Goal: Task Accomplishment & Management: Use online tool/utility

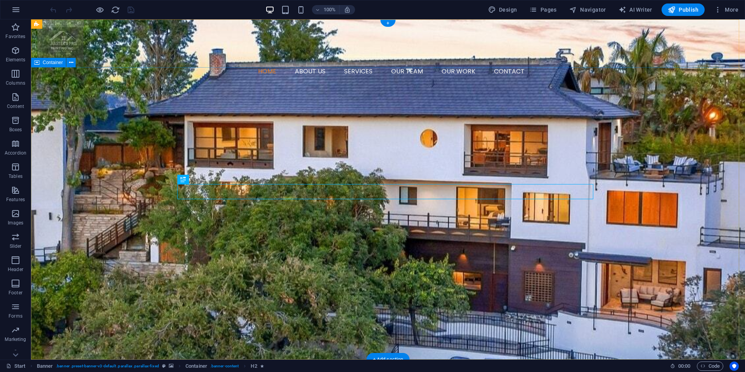
click at [202, 289] on div "masters pro painting LLC PROFESSIONAL PAINTERS IN [GEOGRAPHIC_DATA] [US_STATE] …" at bounding box center [388, 240] width 714 height 140
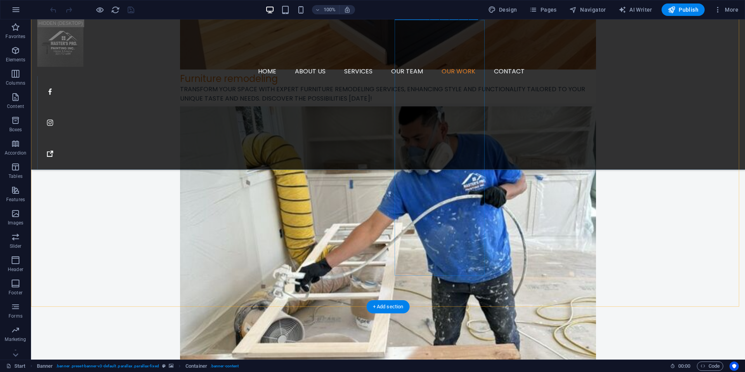
scroll to position [1799, 0]
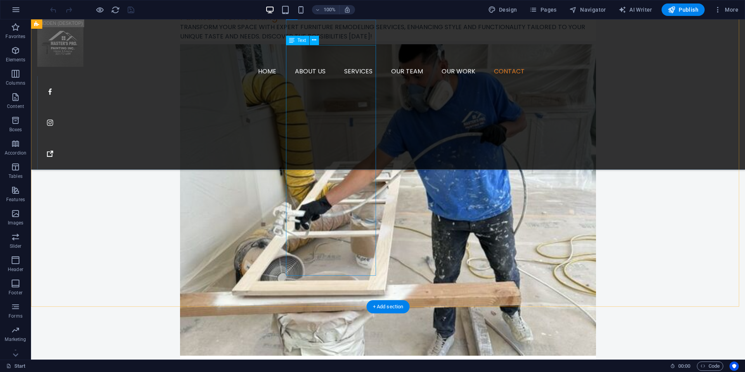
click at [313, 37] on icon at bounding box center [314, 40] width 4 height 8
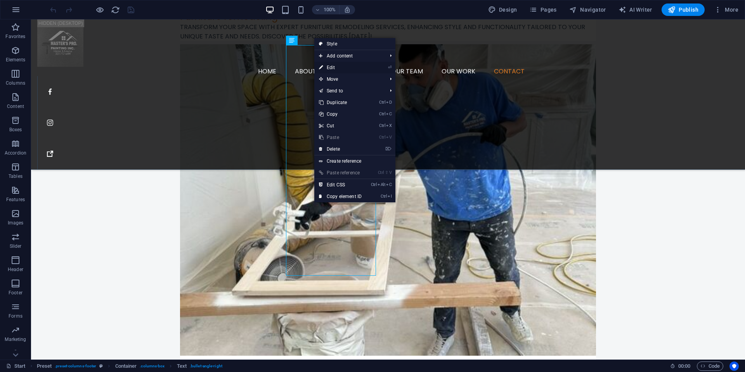
click at [330, 68] on link "⏎ Edit" at bounding box center [340, 68] width 52 height 12
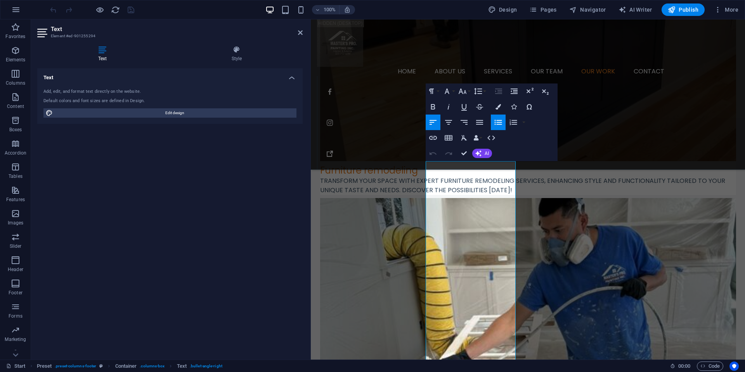
scroll to position [1644, 0]
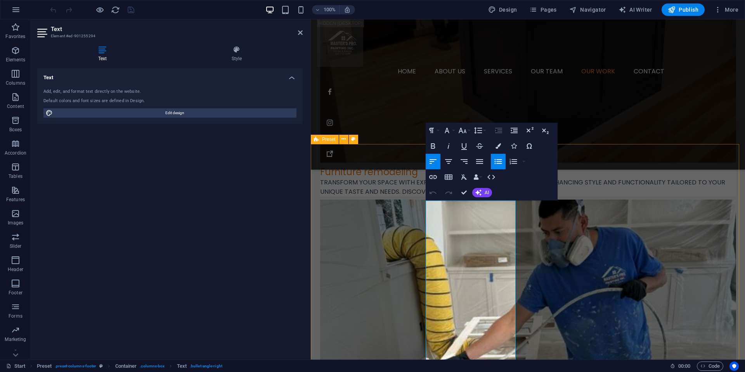
drag, startPoint x: 488, startPoint y: 216, endPoint x: 419, endPoint y: 204, distance: 69.3
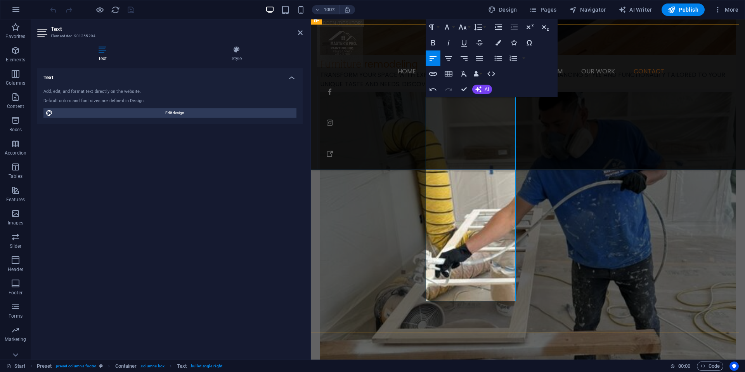
scroll to position [1789, 0]
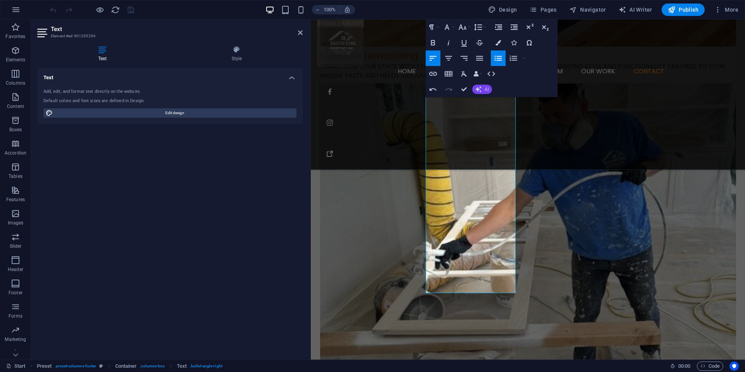
scroll to position [1750, 0]
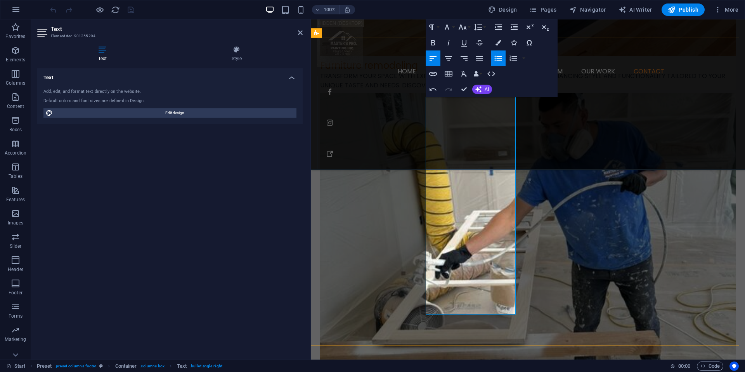
drag, startPoint x: 495, startPoint y: 115, endPoint x: 432, endPoint y: 118, distance: 63.3
click at [298, 31] on icon at bounding box center [300, 32] width 5 height 6
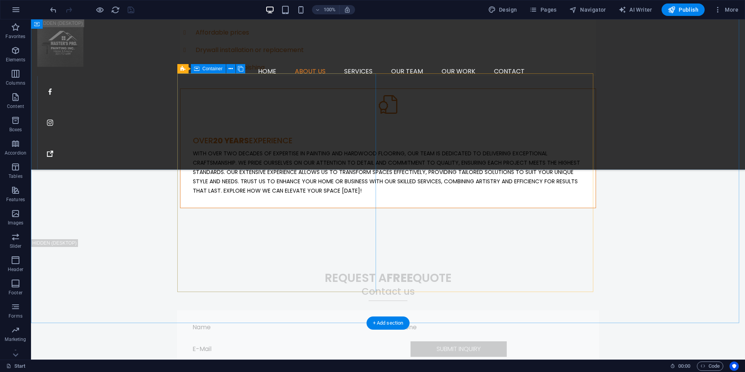
scroll to position [353, 0]
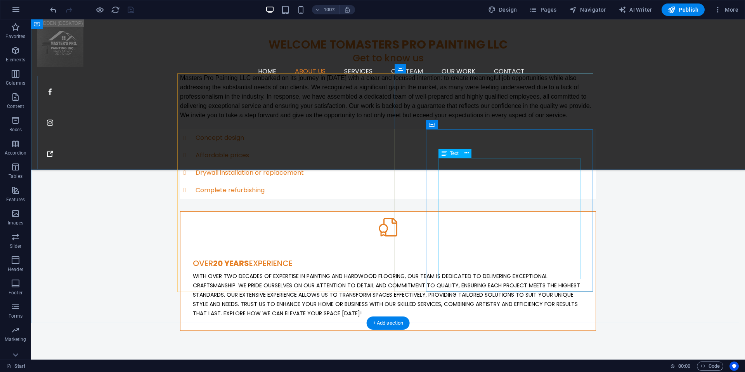
click at [490, 271] on div "With over two decades of expertise in painting and hardwood flooring, our team …" at bounding box center [388, 294] width 390 height 47
click at [467, 154] on icon at bounding box center [466, 153] width 4 height 8
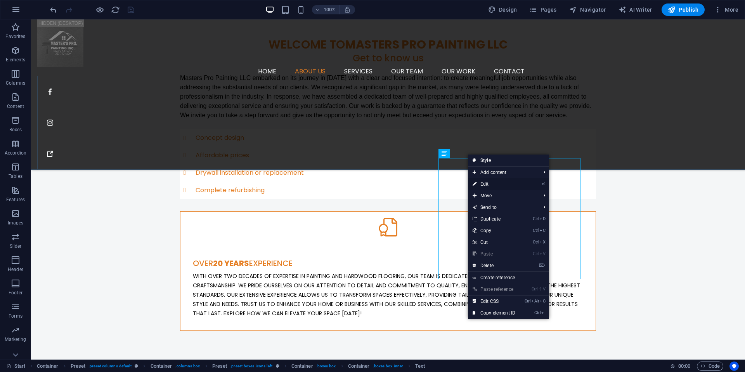
click at [488, 182] on link "⏎ Edit" at bounding box center [494, 184] width 52 height 12
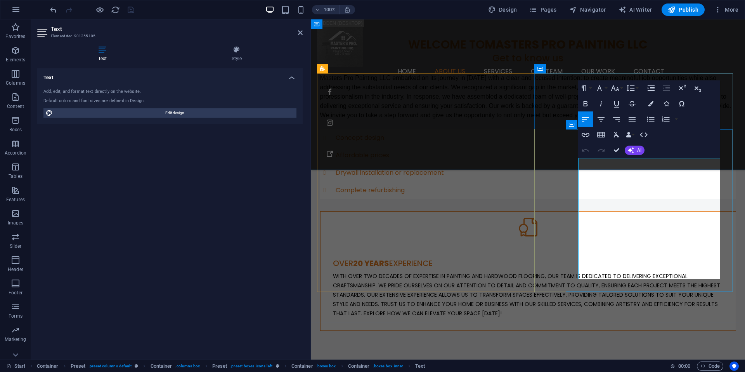
click at [655, 272] on span "With over two decades of expertise in painting and hardwood flooring, our team …" at bounding box center [526, 294] width 387 height 45
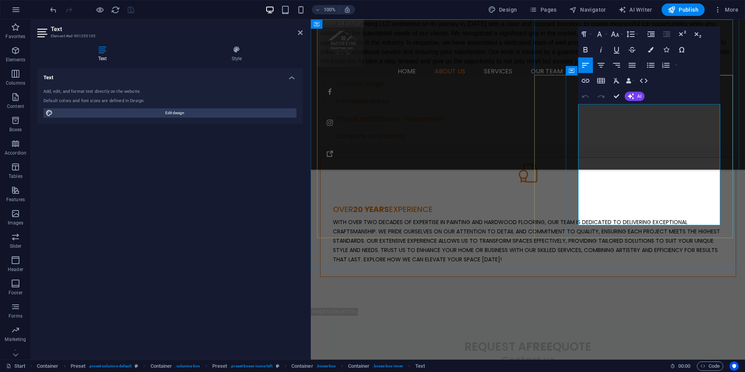
scroll to position [392, 0]
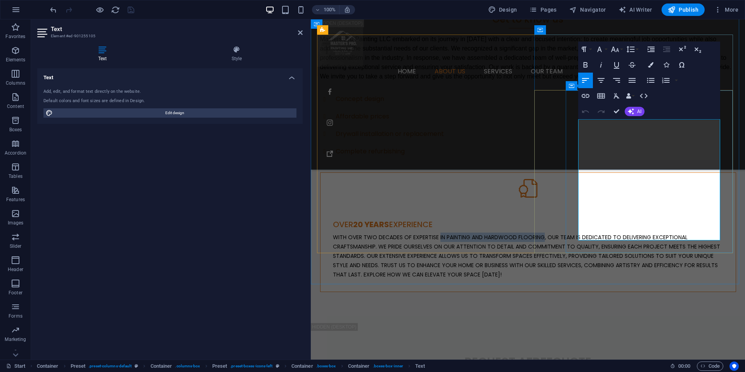
drag, startPoint x: 684, startPoint y: 124, endPoint x: 649, endPoint y: 130, distance: 35.1
click at [649, 233] on span "With over two decades of expertise in painting and hardwood flooring, our team …" at bounding box center [526, 255] width 387 height 45
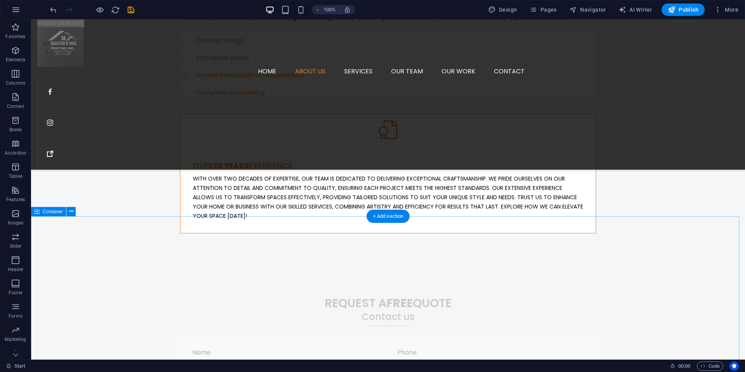
scroll to position [257, 0]
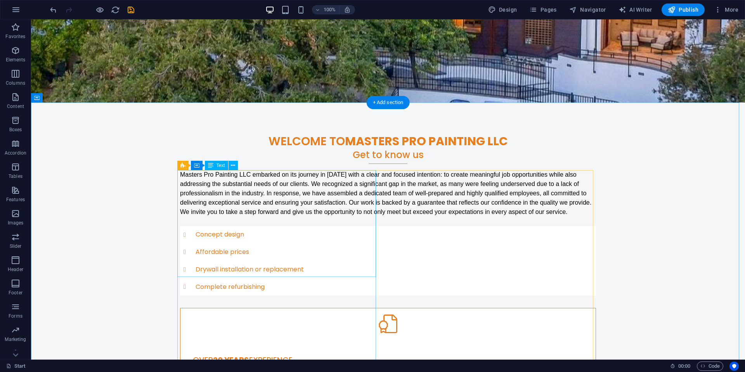
click at [362, 246] on div "Masters Pro Painting LLC embarked on its journey in [DATE] with a clear and foc…" at bounding box center [419, 209] width 714 height 340
click at [301, 268] on div "Masters Pro Painting LLC embarked on its journey in [DATE] with a clear and foc…" at bounding box center [419, 209] width 714 height 340
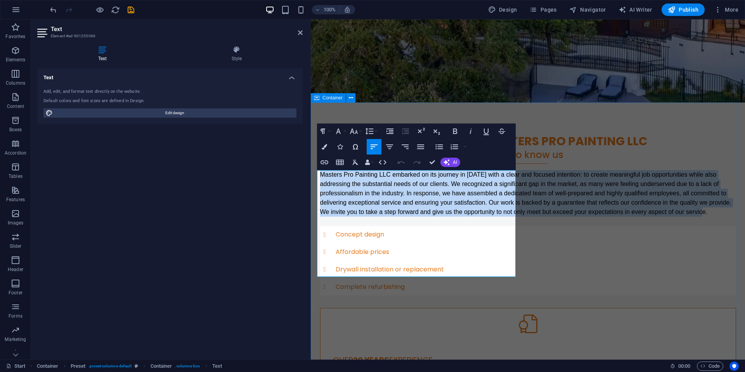
drag, startPoint x: 439, startPoint y: 272, endPoint x: 312, endPoint y: 166, distance: 165.8
click at [312, 166] on div "Welcome to masters pro painting LLC Get to know us Masters Pro Painting LLC emb…" at bounding box center [528, 280] width 434 height 356
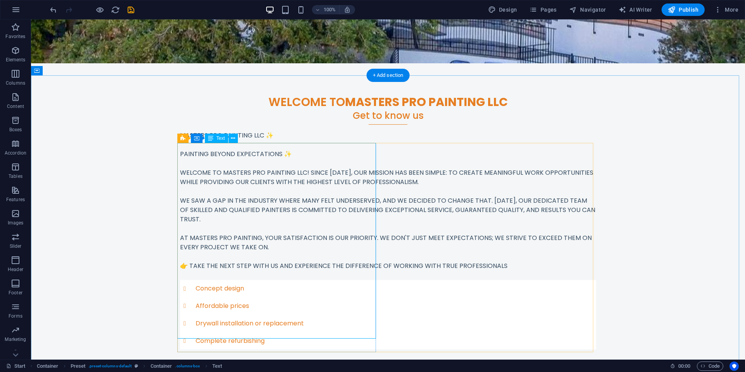
scroll to position [373, 0]
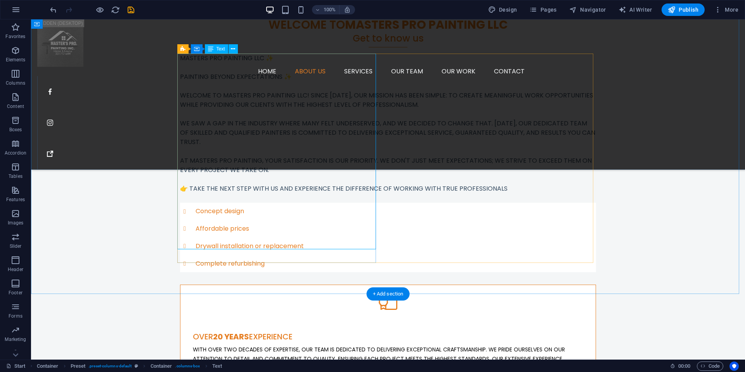
click at [291, 206] on div "Masters Pro Painting LLC ✨ Painting Beyond Expectations ✨ Welcome to Masters Pr…" at bounding box center [419, 209] width 714 height 340
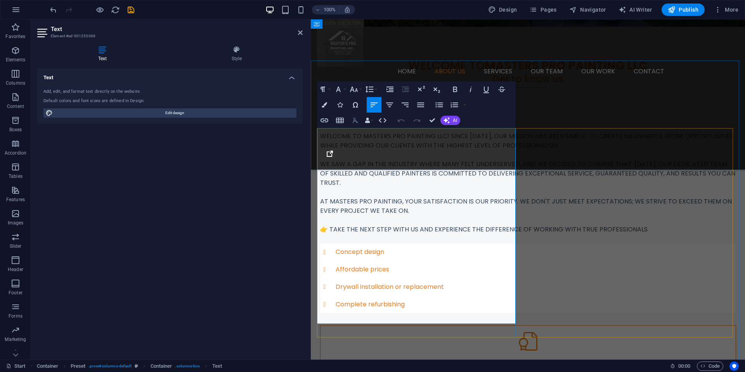
scroll to position [296, 0]
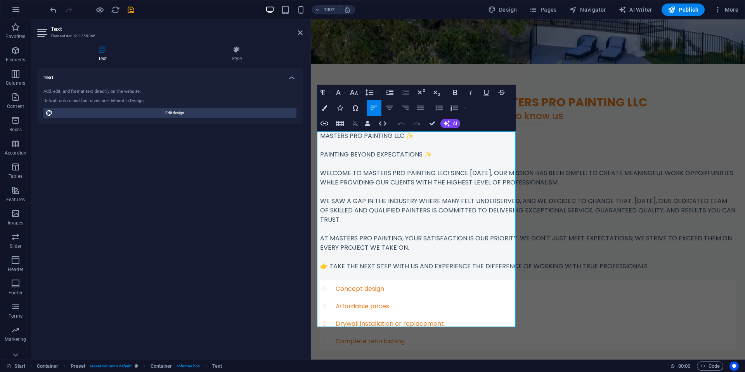
click at [356, 125] on icon "button" at bounding box center [356, 123] width 6 height 5
click at [412, 187] on p "Welcome to Masters Pro Painting LLC! Since [DATE], our mission has been simple:…" at bounding box center [528, 177] width 416 height 19
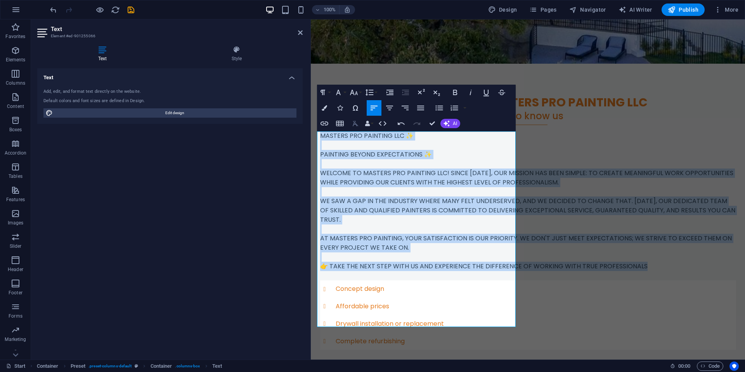
click at [356, 126] on icon "button" at bounding box center [356, 123] width 6 height 5
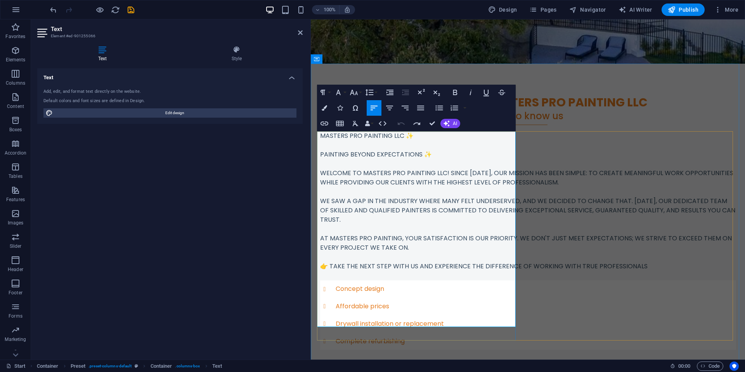
click at [425, 187] on p "Welcome to Masters Pro Painting LLC! Since [DATE], our mission has been simple:…" at bounding box center [528, 177] width 416 height 19
click at [344, 93] on button "Font Family" at bounding box center [339, 93] width 15 height 16
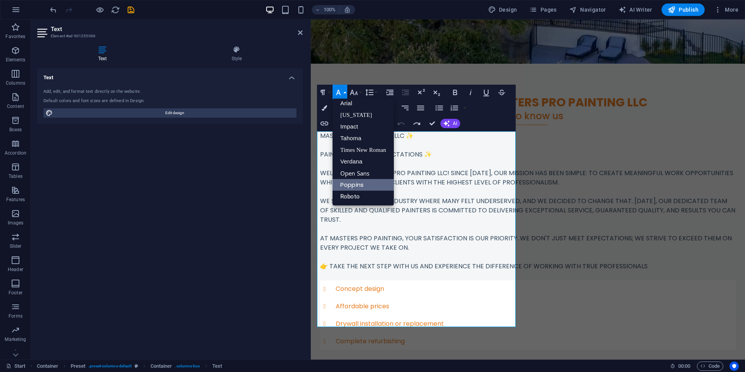
scroll to position [4, 0]
click at [429, 183] on p "Welcome to Masters Pro Painting LLC! Since [DATE], our mission has been simple:…" at bounding box center [528, 177] width 416 height 19
click at [482, 176] on p "Welcome to Masters Pro Painting LLC! Since [DATE], our mission has been simple:…" at bounding box center [528, 177] width 416 height 19
click at [495, 152] on p "Painting Beyond Expectations ✨" at bounding box center [528, 154] width 416 height 9
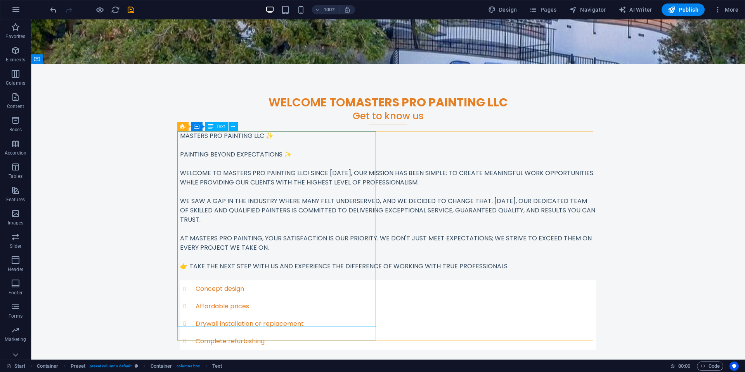
click at [222, 128] on span "Text" at bounding box center [220, 126] width 9 height 5
click at [230, 128] on icon at bounding box center [230, 127] width 4 height 8
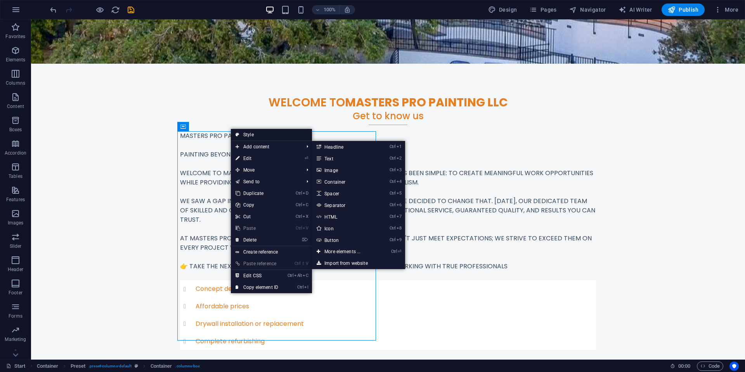
click at [266, 133] on link "Style" at bounding box center [271, 135] width 81 height 12
select select "px"
select select "preset-columns-default"
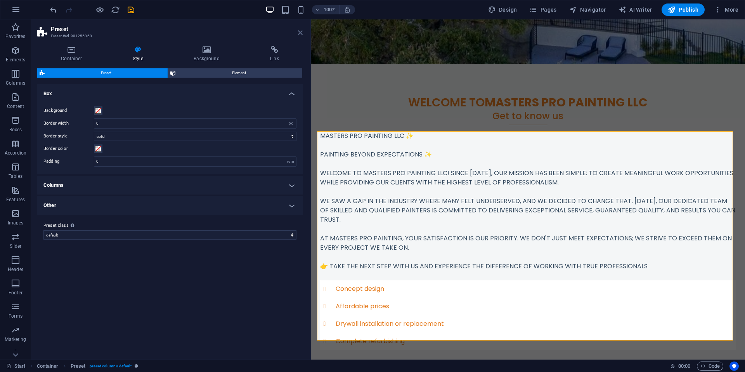
click at [299, 32] on icon at bounding box center [300, 32] width 5 height 6
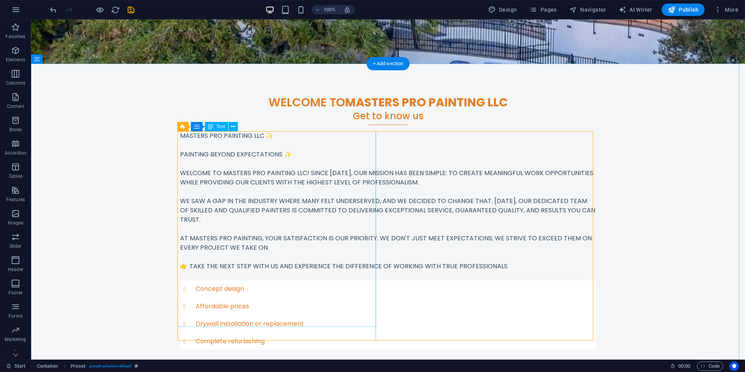
click at [285, 244] on div "Masters Pro Painting LLC ✨ Painting Beyond Expectations ✨ Welcome to Masters Pr…" at bounding box center [419, 209] width 714 height 340
click at [235, 127] on button at bounding box center [232, 126] width 9 height 9
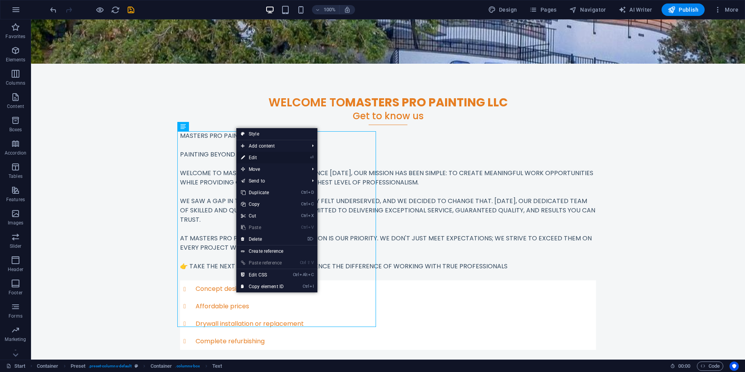
click at [260, 159] on link "⏎ Edit" at bounding box center [262, 158] width 52 height 12
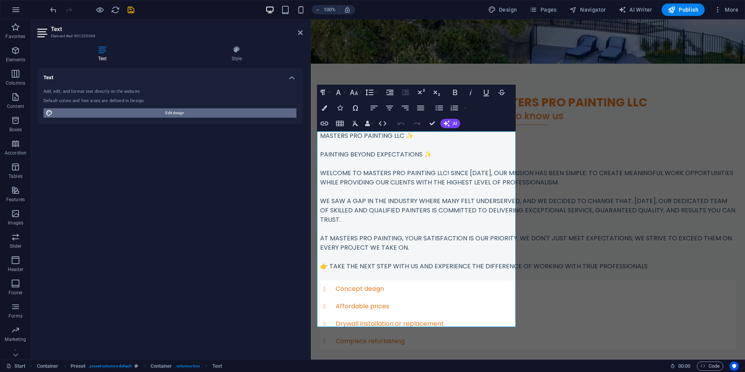
click at [185, 115] on span "Edit design" at bounding box center [174, 112] width 239 height 9
select select "px"
select select "400"
select select "px"
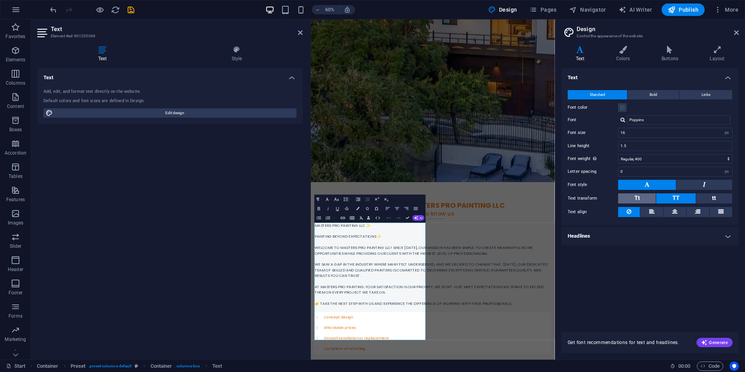
click at [626, 201] on button "Tt" at bounding box center [637, 198] width 38 height 10
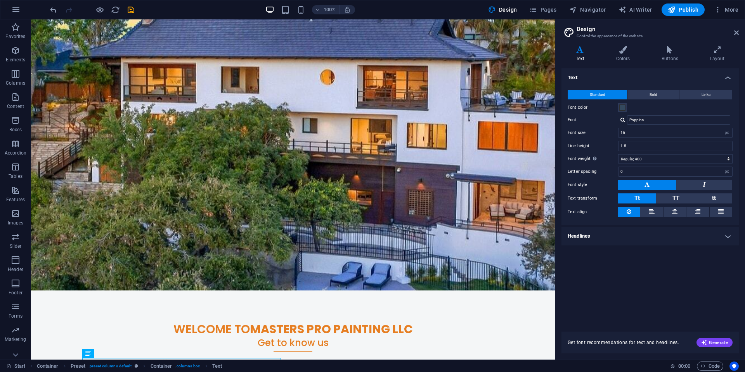
click at [733, 30] on h2 "Design" at bounding box center [657, 29] width 162 height 7
click at [735, 32] on icon at bounding box center [736, 32] width 5 height 6
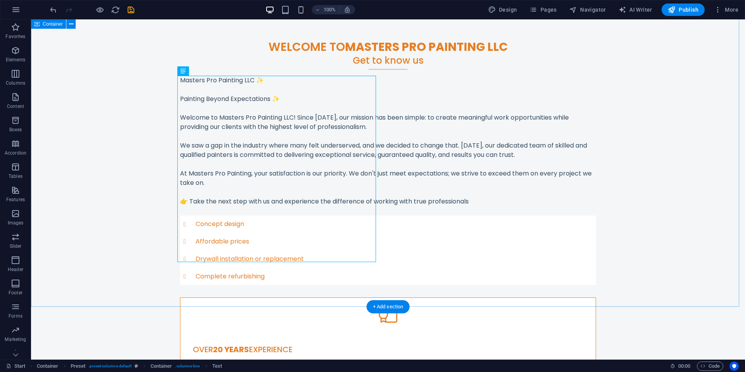
scroll to position [302, 0]
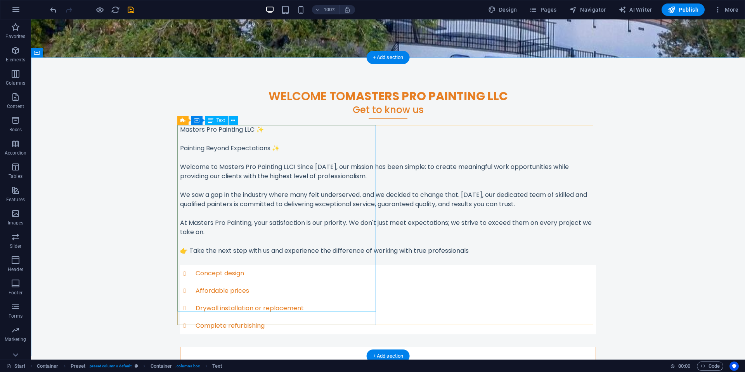
click at [183, 165] on div "Masters Pro Painting LLC ✨ Painting Beyond Expectations ✨ Welcome to Masters Pr…" at bounding box center [419, 209] width 714 height 340
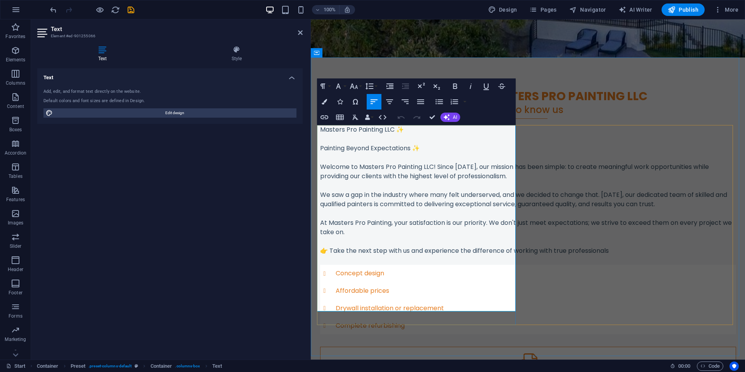
click at [323, 168] on p "Welcome to Masters Pro Painting LLC! Since [DATE], our mission has been simple:…" at bounding box center [528, 171] width 416 height 19
drag, startPoint x: 323, startPoint y: 168, endPoint x: 317, endPoint y: 167, distance: 6.3
click at [320, 167] on p "Welcome to Masters Pro Painting LLC! Since [DATE], our mission has been simple:…" at bounding box center [528, 171] width 416 height 19
click at [364, 173] on p "Welcome to Masters Pro Painting LLC! Since [DATE], our mission has been simple:…" at bounding box center [528, 171] width 416 height 19
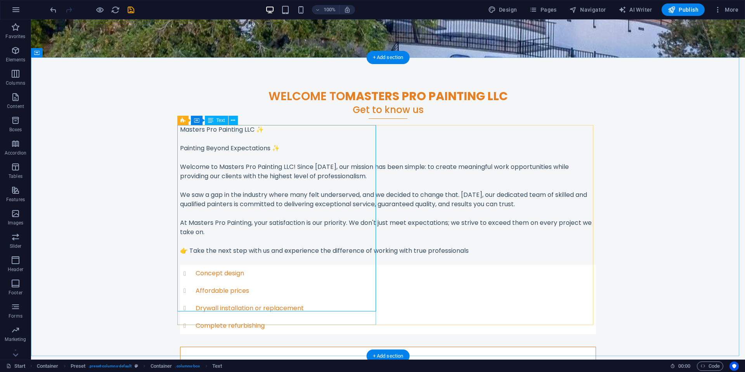
click at [234, 207] on div "Masters Pro Painting LLC ✨ Painting Beyond Expectations ✨ Welcome to Masters Pr…" at bounding box center [419, 209] width 714 height 340
click at [139, 196] on div "Welcome to masters pro painting LLC Get to know us Masters Pro Painting LLC ✨ P…" at bounding box center [388, 272] width 714 height 430
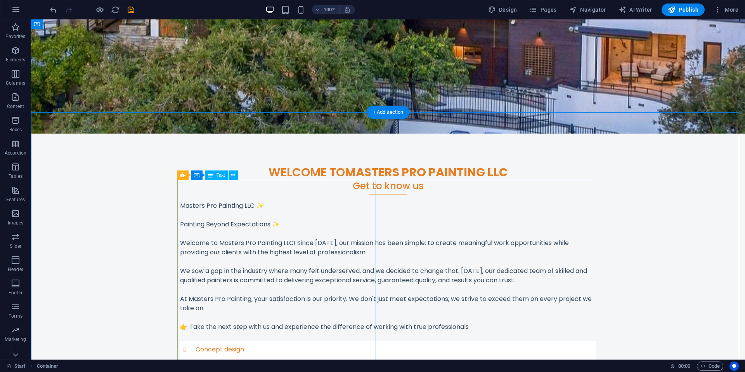
scroll to position [224, 0]
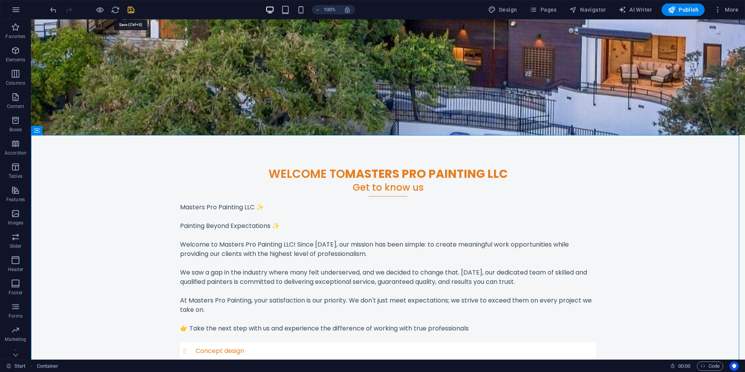
click at [128, 9] on icon "save" at bounding box center [130, 9] width 9 height 9
click at [139, 331] on div "Welcome to masters pro painting LLC Get to know us Masters Pro Painting LLC ✨ P…" at bounding box center [388, 350] width 714 height 430
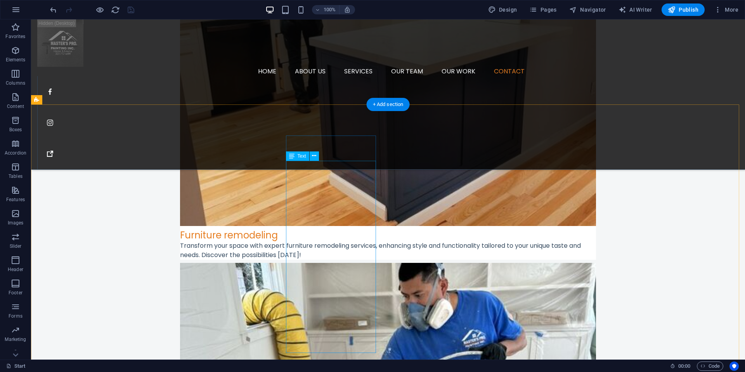
scroll to position [1732, 0]
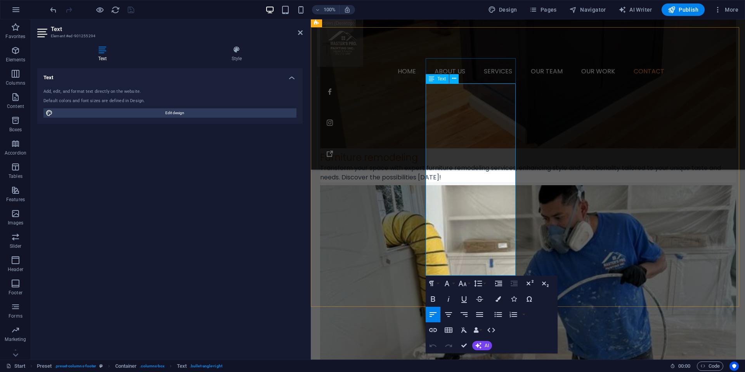
drag, startPoint x: 499, startPoint y: 147, endPoint x: 431, endPoint y: 145, distance: 68.3
copy li "Interior wall painting"
click at [297, 33] on header "Text Element #ed-901255294" at bounding box center [169, 29] width 265 height 20
click at [301, 33] on icon at bounding box center [300, 32] width 5 height 6
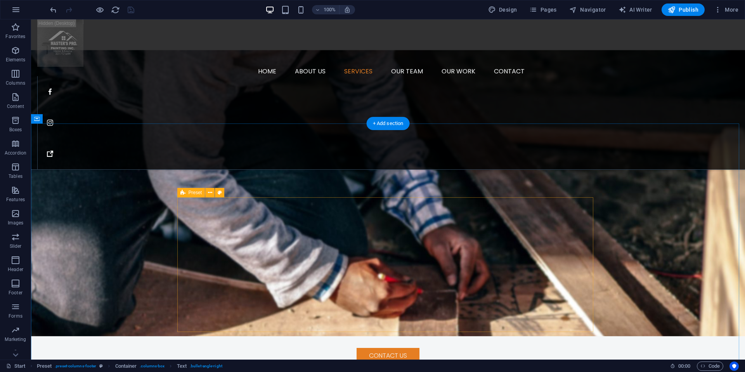
scroll to position [995, 0]
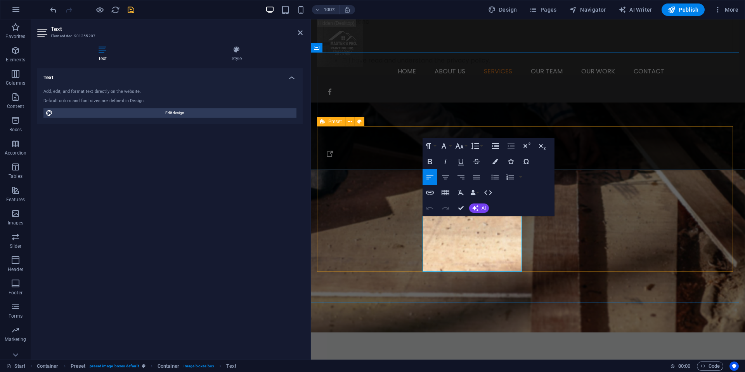
drag, startPoint x: 449, startPoint y: 267, endPoint x: 418, endPoint y: 215, distance: 60.3
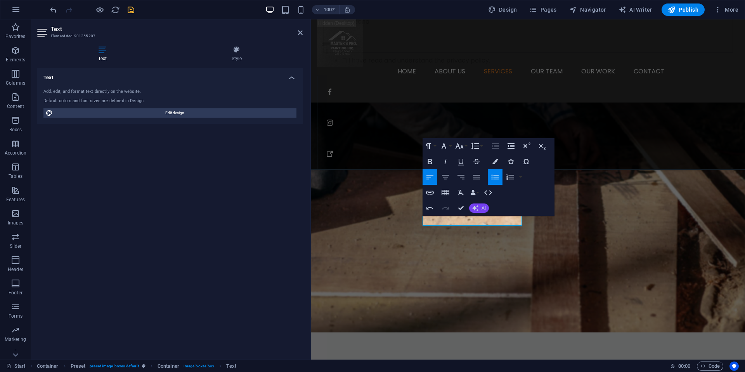
click at [485, 210] on span "AI" at bounding box center [483, 208] width 4 height 5
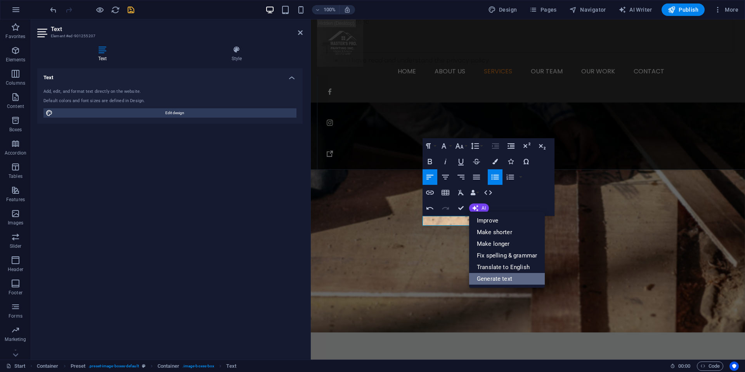
click at [496, 280] on link "Generate text" at bounding box center [507, 279] width 76 height 12
select select "English"
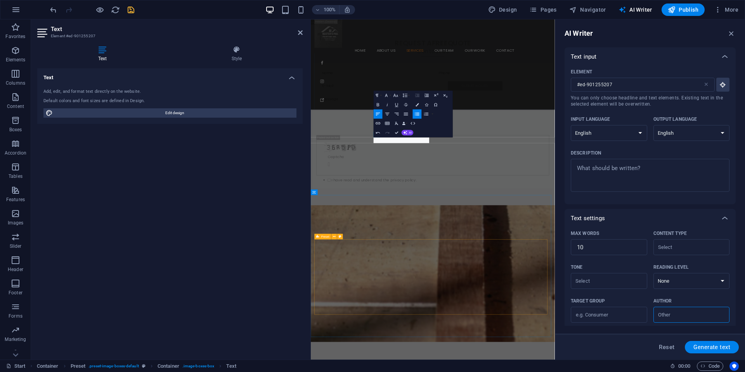
scroll to position [1238, 0]
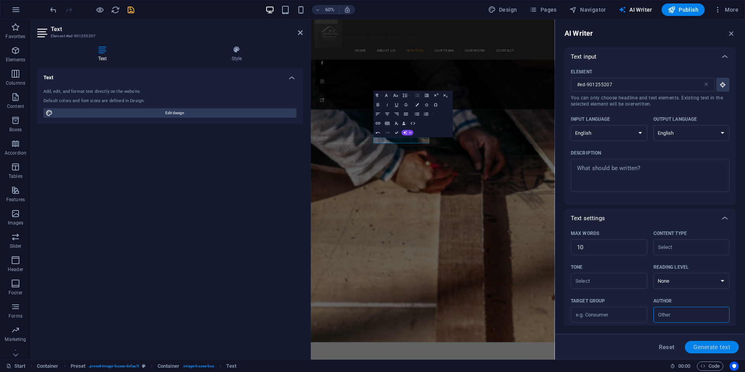
click at [716, 346] on span "Generate text" at bounding box center [711, 347] width 37 height 6
type textarea "x"
click at [662, 174] on textarea "Description x ​ Please add a description" at bounding box center [649, 175] width 151 height 25
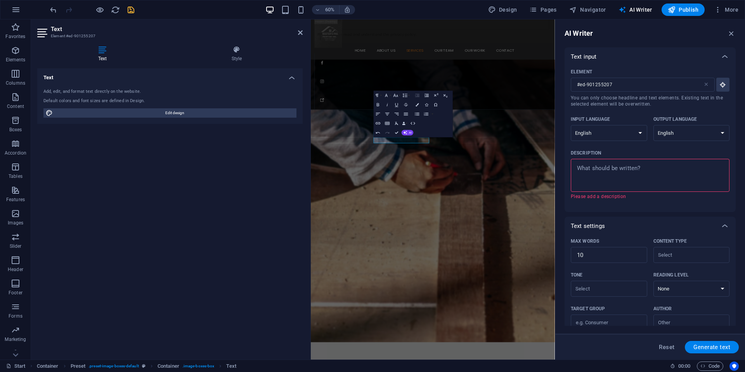
paste textarea "Interior wall painting"
type textarea "Interior wall painting"
type textarea "x"
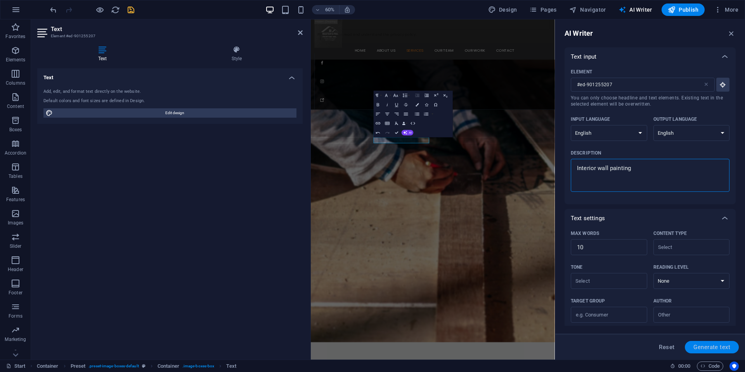
type textarea "Interior wall painting"
click at [716, 349] on span "Generate text" at bounding box center [711, 347] width 37 height 6
type textarea "x"
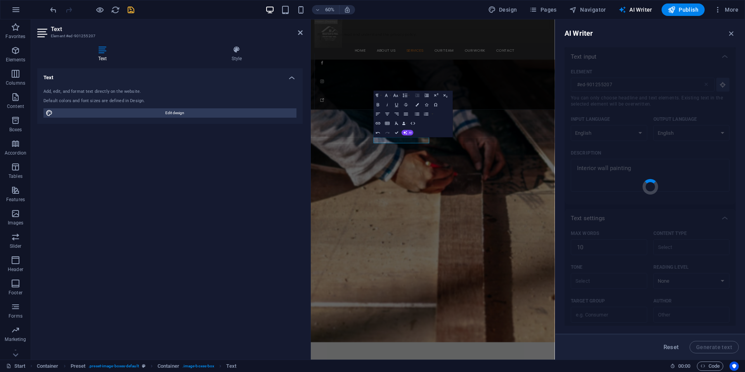
type textarea "x"
type textarea "Transform your space with vibrant interior wall painting."
type textarea "x"
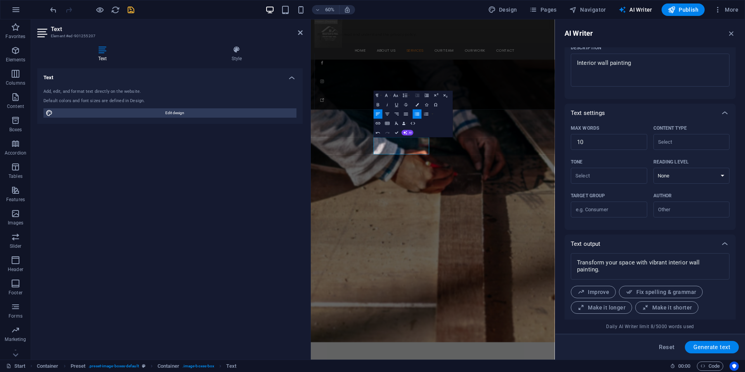
scroll to position [124, 0]
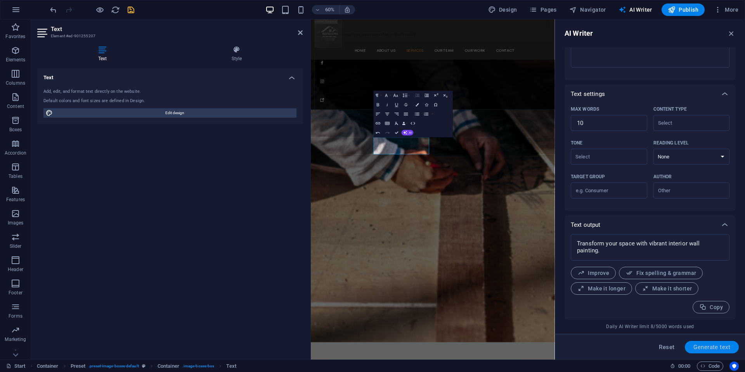
click at [720, 345] on span "Generate text" at bounding box center [711, 347] width 37 height 6
type textarea "x"
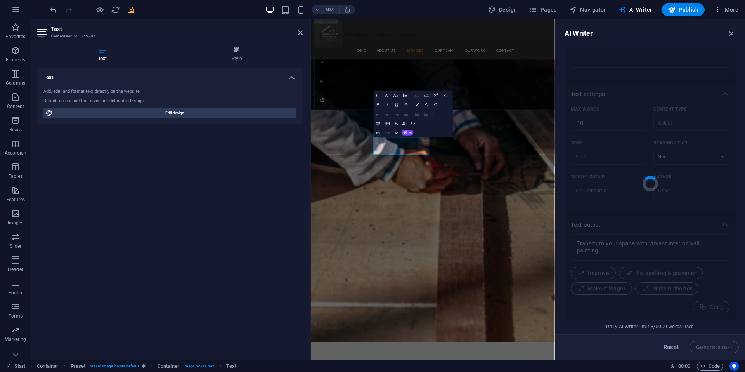
type textarea "x"
type textarea "Enhance your space with fresh interior wall painting."
type textarea "x"
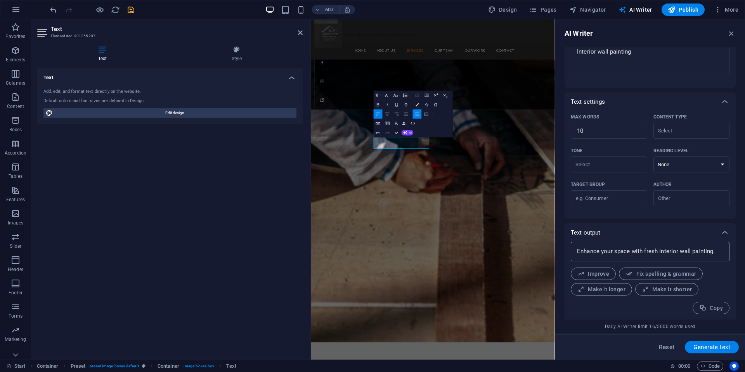
scroll to position [0, 0]
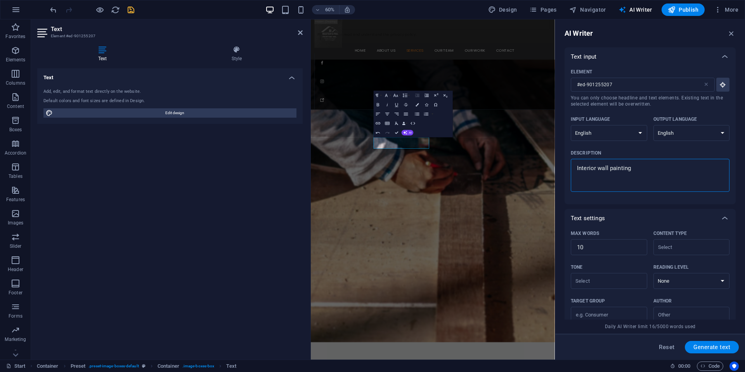
drag, startPoint x: 659, startPoint y: 170, endPoint x: 568, endPoint y: 171, distance: 91.6
click at [568, 171] on div "Element #ed-901255207 ​ You can only choose headline and text elements. Existin…" at bounding box center [649, 135] width 171 height 138
type textarea "x"
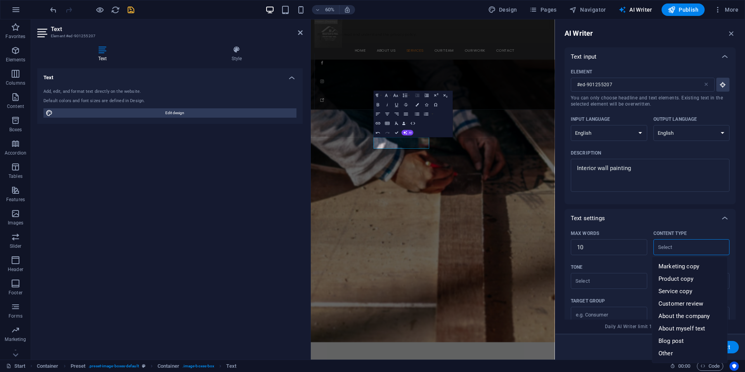
click at [674, 248] on input "Content type ​" at bounding box center [685, 246] width 59 height 11
click at [608, 242] on input "10" at bounding box center [609, 247] width 76 height 16
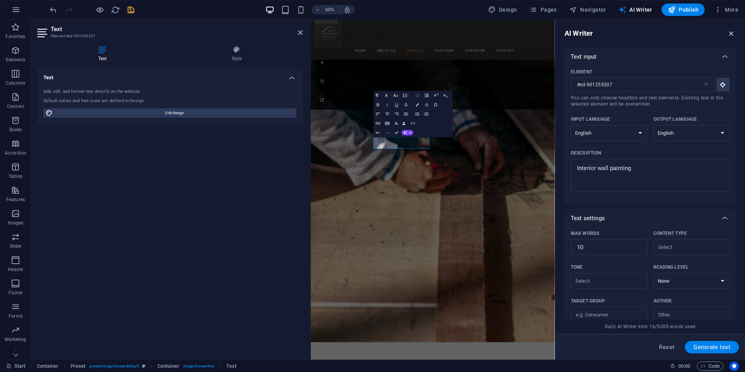
click at [734, 33] on icon "button" at bounding box center [731, 33] width 9 height 9
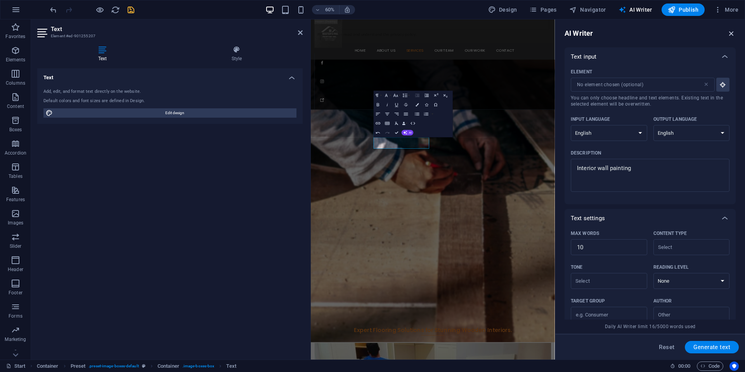
scroll to position [1002, 0]
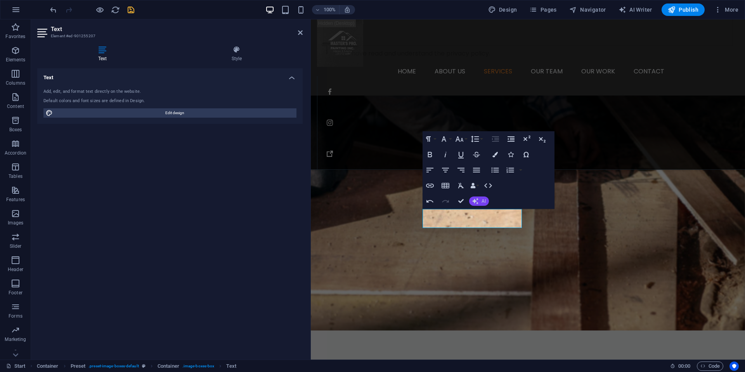
click at [481, 203] on button "AI" at bounding box center [479, 200] width 20 height 9
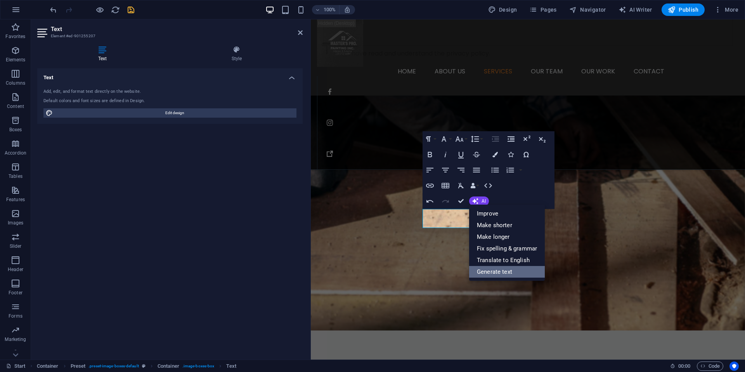
click at [514, 270] on link "Generate text" at bounding box center [507, 272] width 76 height 12
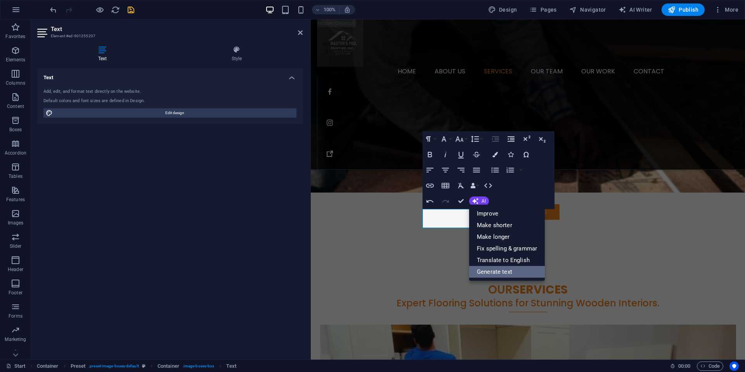
select select "English"
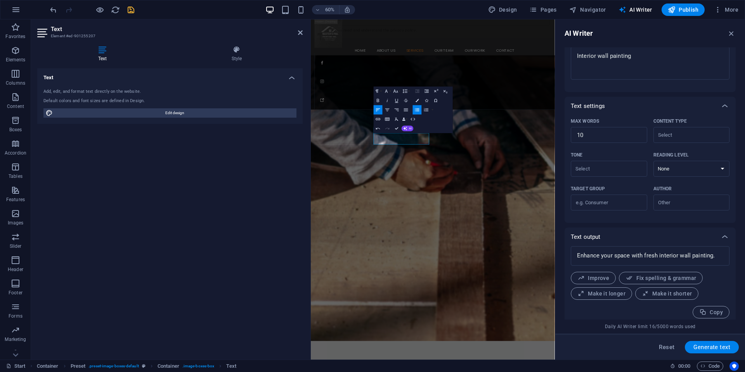
scroll to position [116, 0]
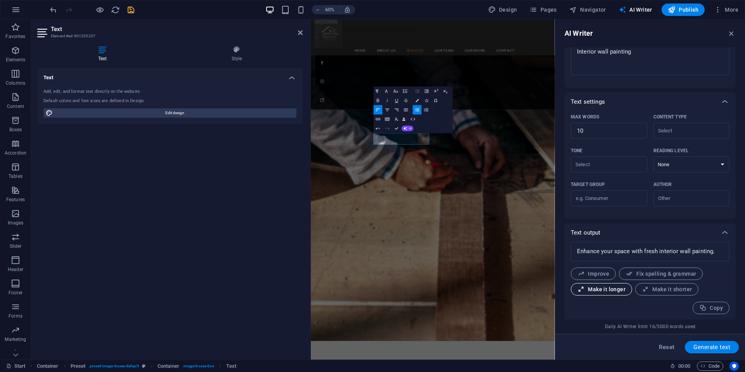
click at [616, 292] on span "Make it longer" at bounding box center [601, 288] width 48 height 7
type textarea "x"
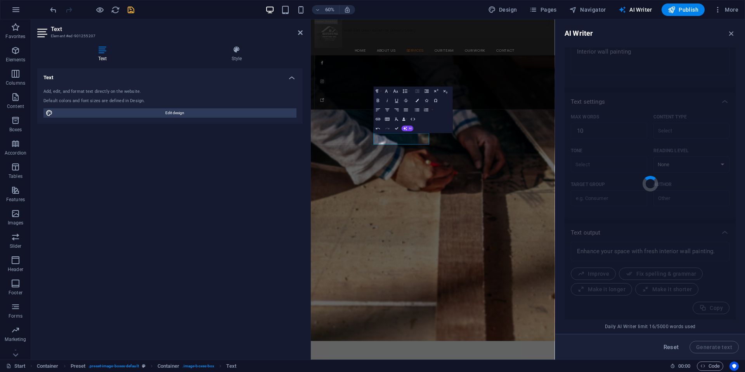
type textarea "x"
type textarea "Transform and elevate your living environment with the vibrant and refreshing t…"
type textarea "x"
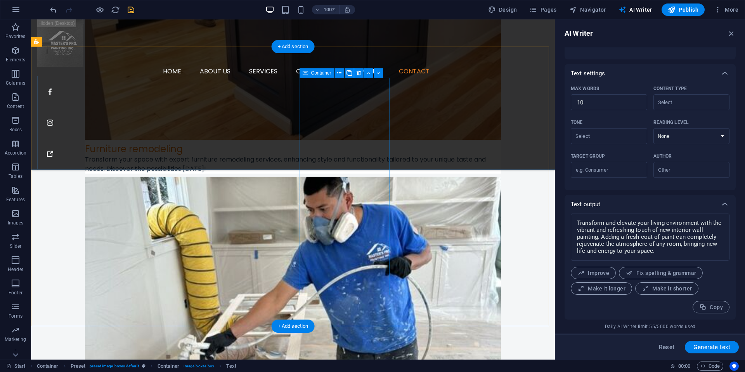
scroll to position [1760, 0]
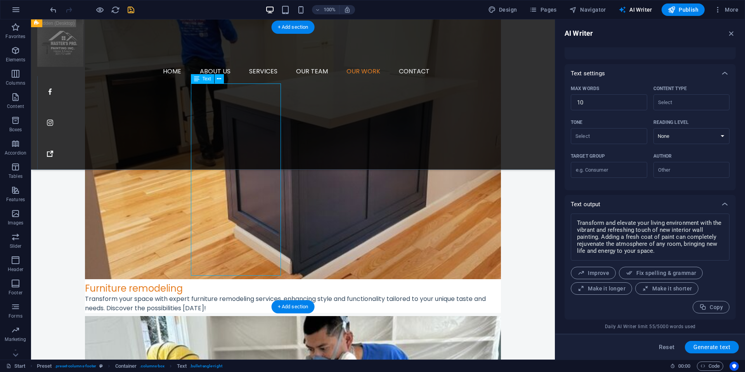
scroll to position [1790, 0]
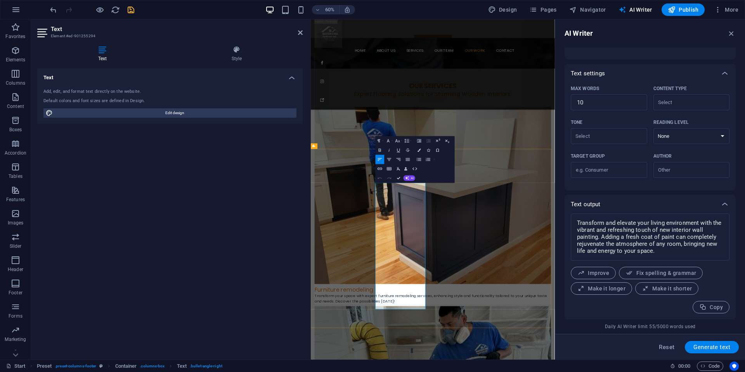
drag, startPoint x: 476, startPoint y: 386, endPoint x: 422, endPoint y: 382, distance: 53.7
copy li "Painting interior"
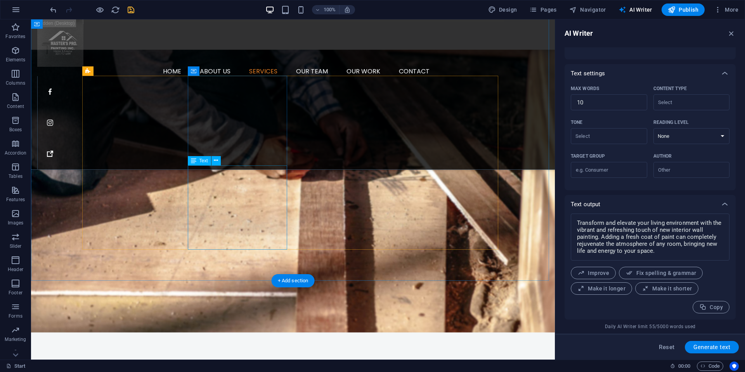
scroll to position [971, 0]
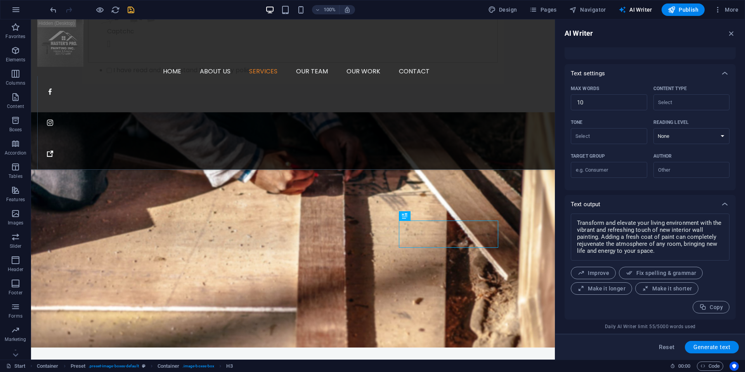
scroll to position [1014, 0]
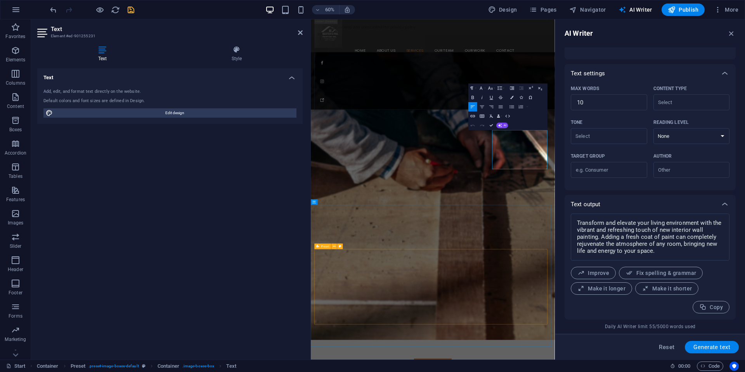
type input "#ed-901255231"
drag, startPoint x: 669, startPoint y: 264, endPoint x: 607, endPoint y: 207, distance: 84.0
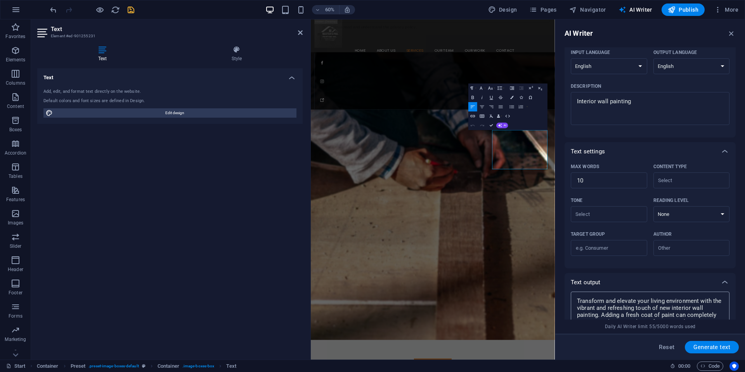
scroll to position [0, 0]
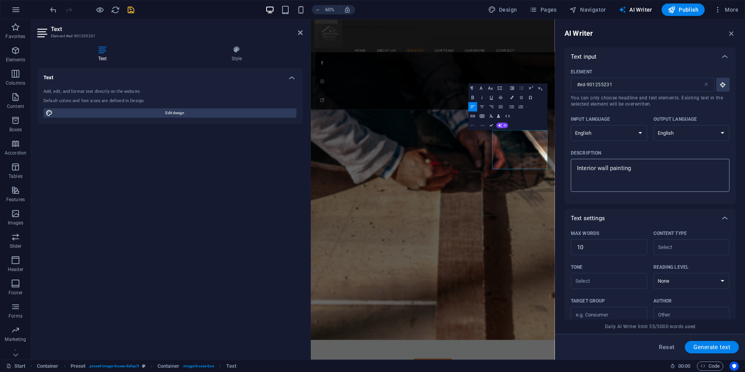
type textarea "x"
drag, startPoint x: 651, startPoint y: 169, endPoint x: 567, endPoint y: 171, distance: 83.4
click at [567, 171] on div "Element #ed-901255231 ​ You can only choose headline and text elements. Existin…" at bounding box center [649, 135] width 171 height 138
paste textarea "trim or molding"
type textarea "Interior trim or molding painting"
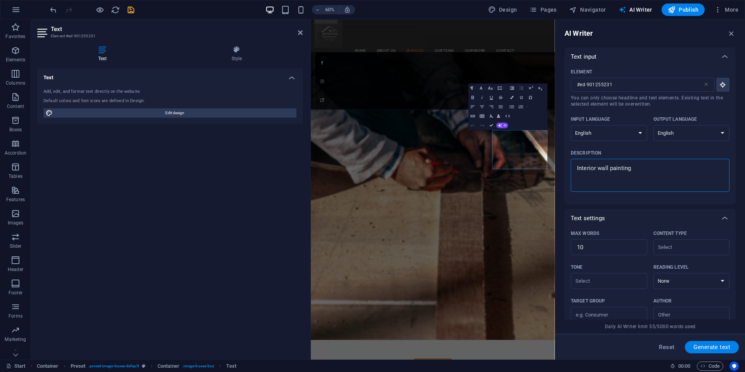
type textarea "x"
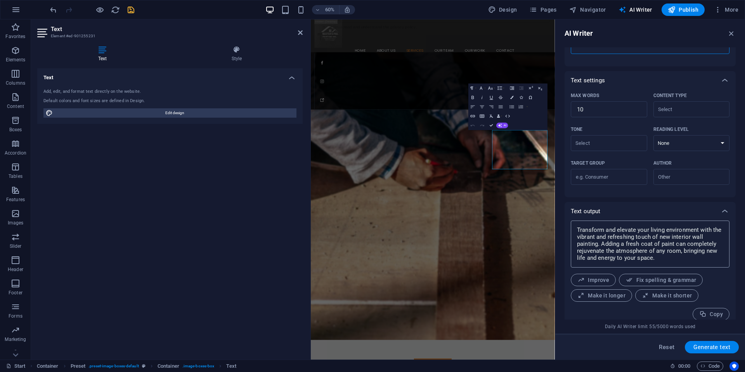
scroll to position [145, 0]
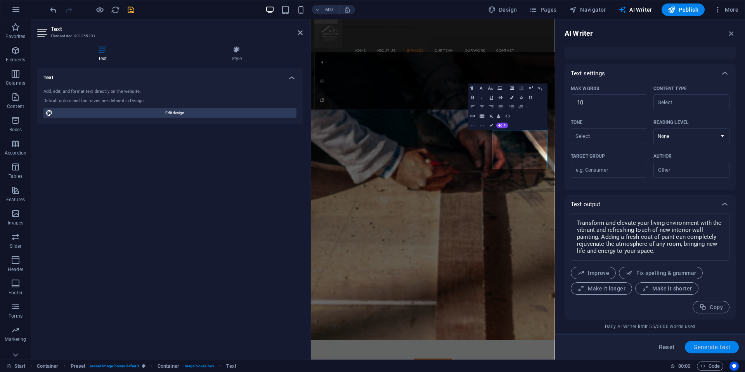
type textarea "Interior trim or molding painting"
click at [713, 347] on span "Generate text" at bounding box center [711, 347] width 37 height 6
type textarea "x"
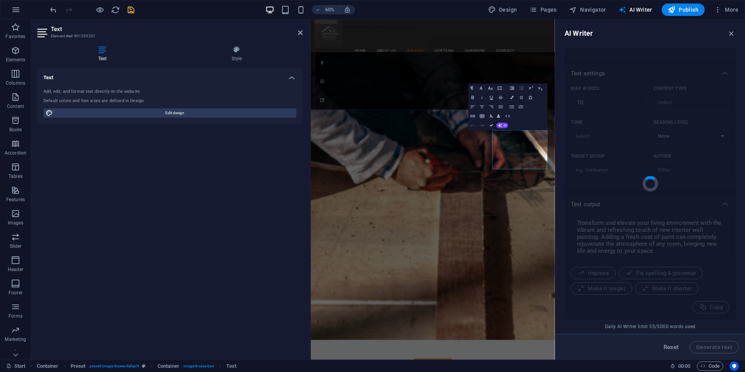
type textarea "x"
type textarea "Transform your space with beautifully painted interior trim."
type textarea "x"
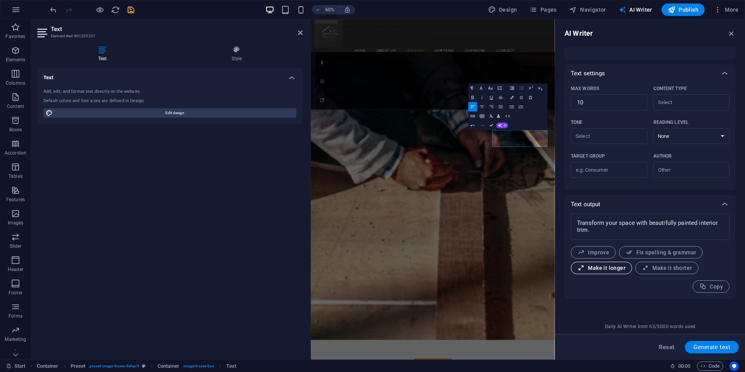
click at [611, 271] on span "Make it longer" at bounding box center [601, 267] width 48 height 7
type textarea "x"
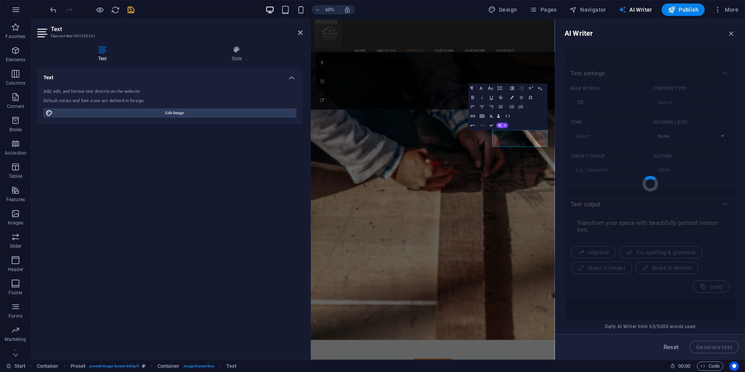
type textarea "x"
type textarea "Elevate the aesthetic of your living environment by transforming your space wit…"
type textarea "x"
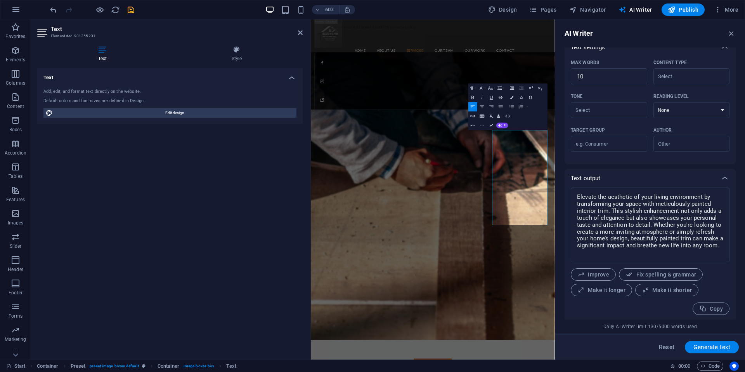
scroll to position [172, 0]
click at [713, 353] on div "Reset Generate text" at bounding box center [650, 346] width 190 height 26
click at [716, 350] on span "Generate text" at bounding box center [711, 347] width 37 height 6
type textarea "x"
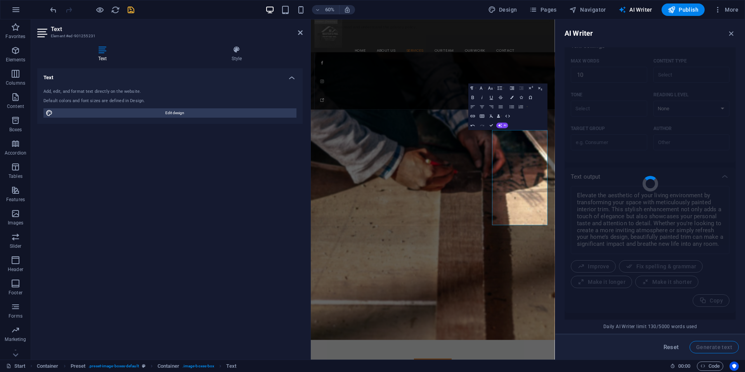
type textarea "x"
type textarea "Enhance your space with beautifully painted interior trim."
type textarea "x"
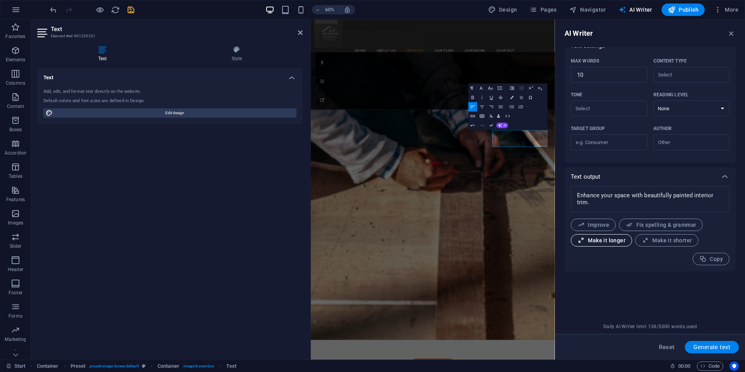
click at [611, 243] on span "Make it longer" at bounding box center [601, 240] width 48 height 7
type textarea "x"
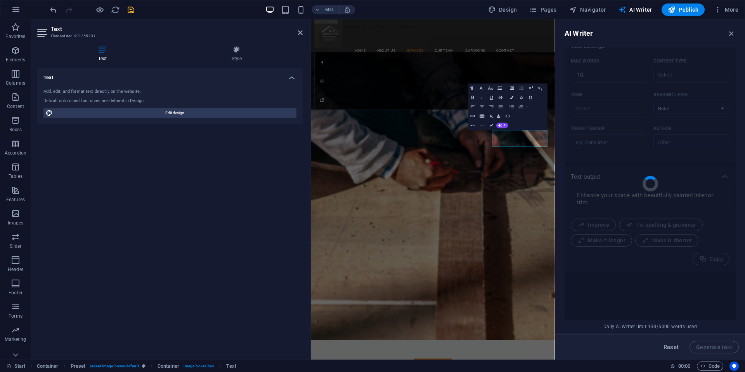
type textarea "x"
type textarea "Transform your living space with exquisitely painted interior trim that adds an…"
type textarea "x"
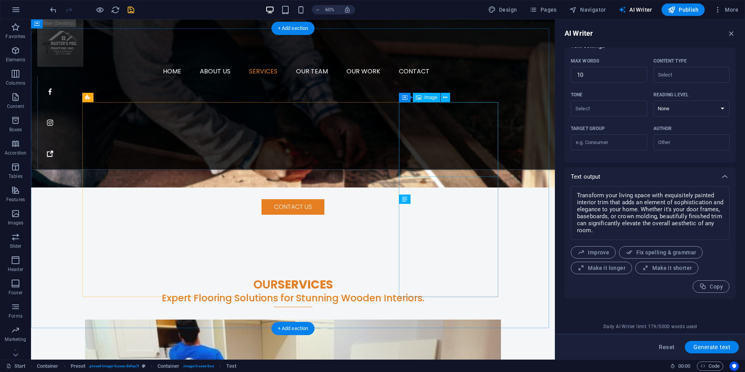
scroll to position [1019, 0]
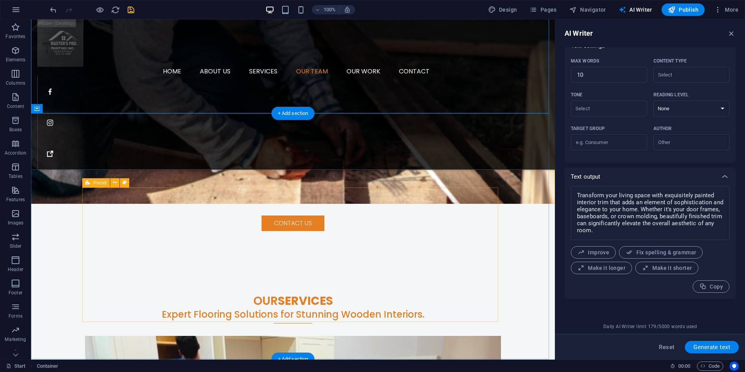
scroll to position [1252, 0]
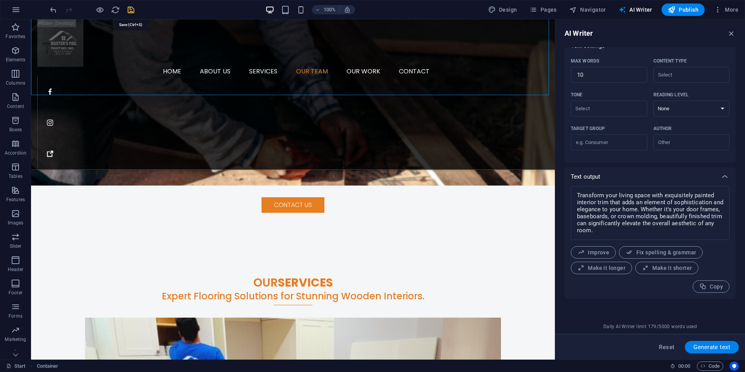
click at [131, 10] on icon "save" at bounding box center [130, 9] width 9 height 9
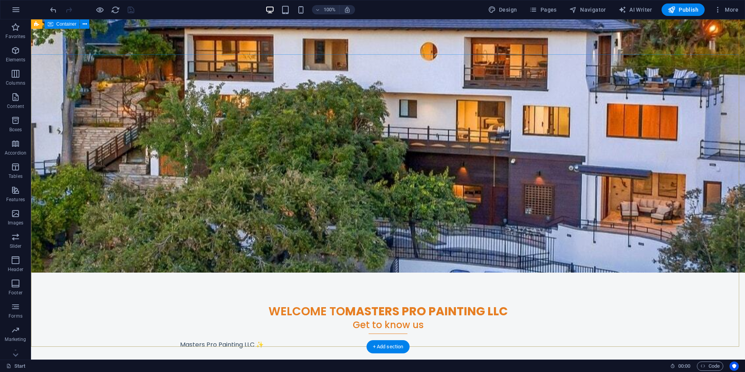
scroll to position [0, 0]
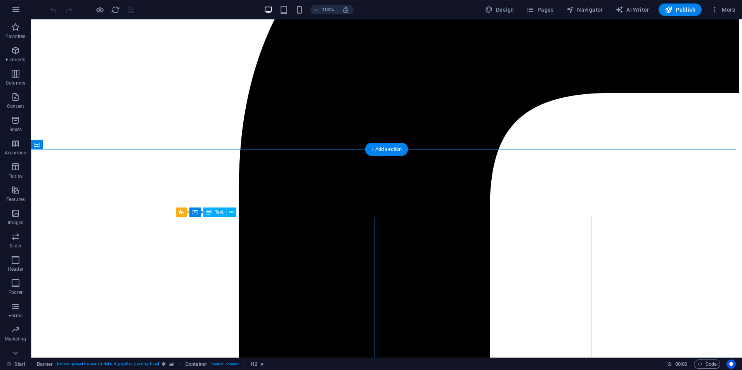
scroll to position [349, 0]
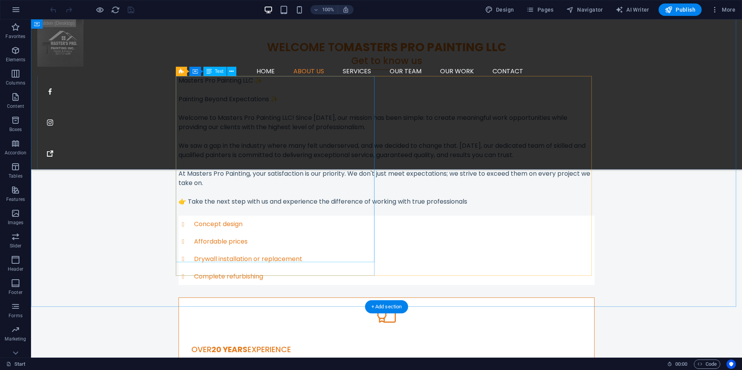
click at [233, 104] on div "Masters Pro Painting LLC ✨ Painting Beyond Expectations ✨ Welcome to Masters Pr…" at bounding box center [386, 141] width 416 height 130
click at [235, 104] on div "Masters Pro Painting LLC ✨ Painting Beyond Expectations ✨ Welcome to Masters Pr…" at bounding box center [386, 141] width 416 height 130
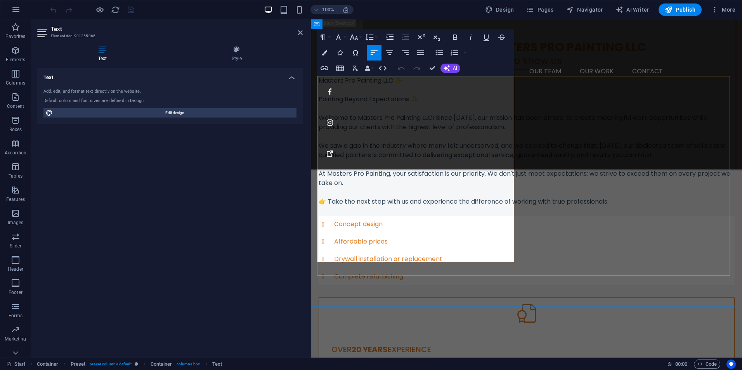
click at [355, 106] on p at bounding box center [526, 108] width 416 height 9
click at [339, 108] on p at bounding box center [526, 108] width 416 height 9
click at [344, 105] on p at bounding box center [526, 108] width 416 height 9
click at [406, 89] on p at bounding box center [526, 89] width 416 height 9
click at [416, 97] on p "Painting Beyond Expectations ✨" at bounding box center [526, 99] width 416 height 9
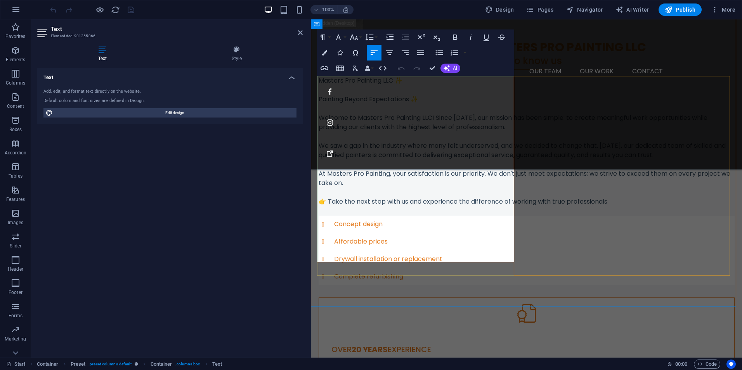
click at [353, 107] on p at bounding box center [526, 108] width 416 height 9
click at [300, 29] on icon at bounding box center [300, 32] width 5 height 6
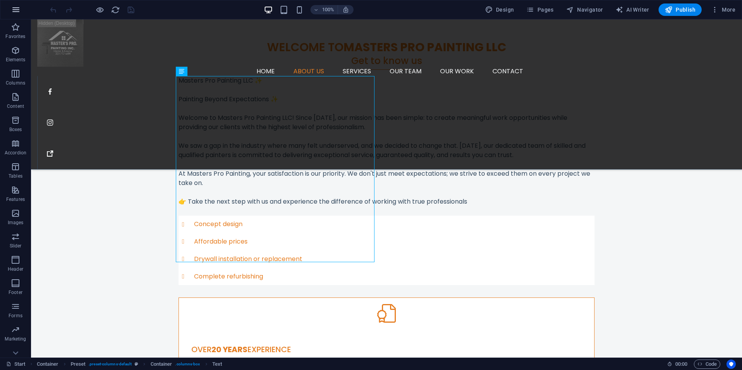
click at [19, 12] on icon "button" at bounding box center [15, 9] width 9 height 9
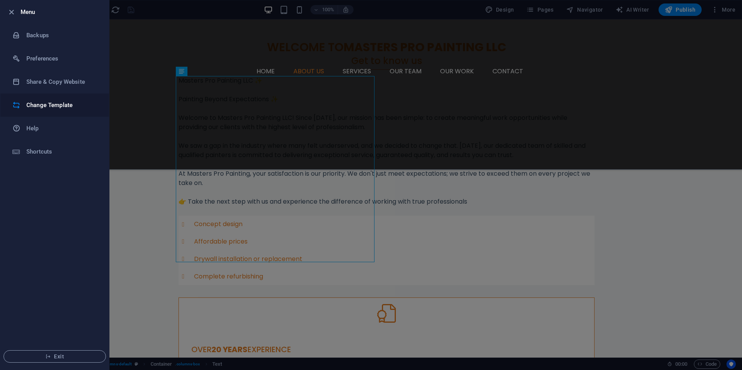
click at [66, 107] on h6 "Change Template" at bounding box center [62, 104] width 72 height 9
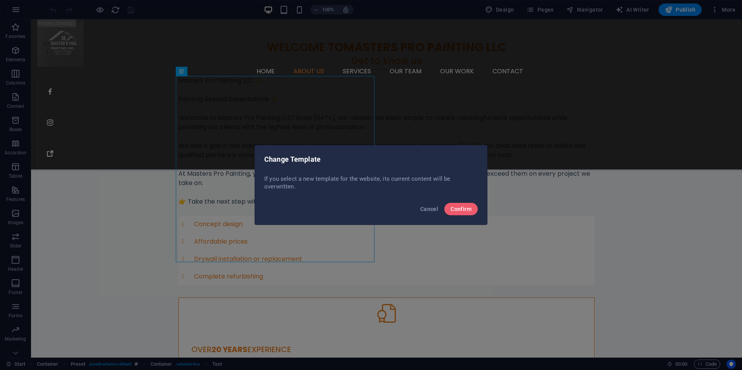
click at [76, 252] on div "Change Template If you select a new template for the website, its current conte…" at bounding box center [371, 185] width 742 height 370
click at [422, 208] on span "Cancel" at bounding box center [429, 209] width 18 height 6
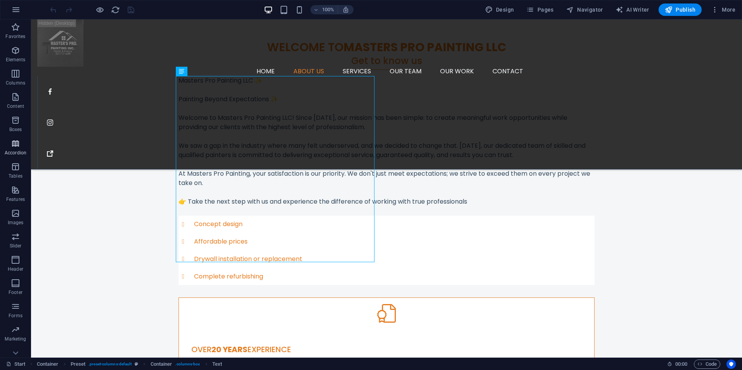
click at [16, 152] on p "Accordion" at bounding box center [16, 153] width 22 height 6
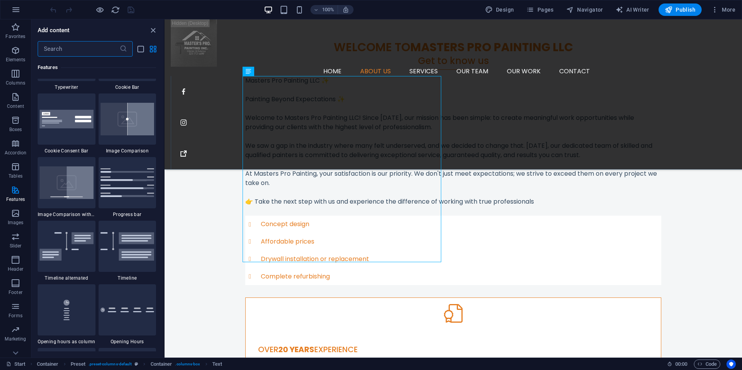
scroll to position [3059, 0]
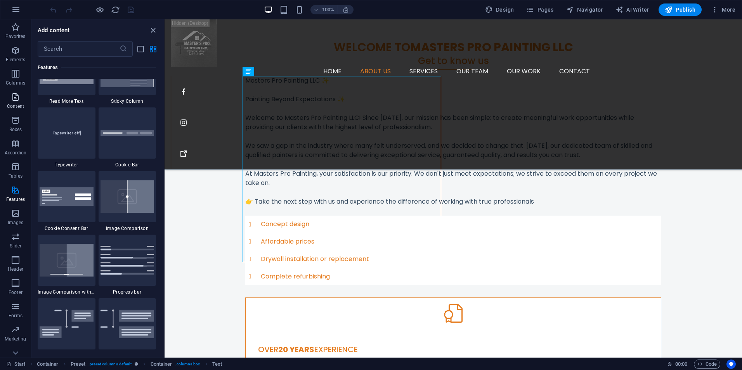
click at [12, 103] on span "Content" at bounding box center [15, 101] width 31 height 19
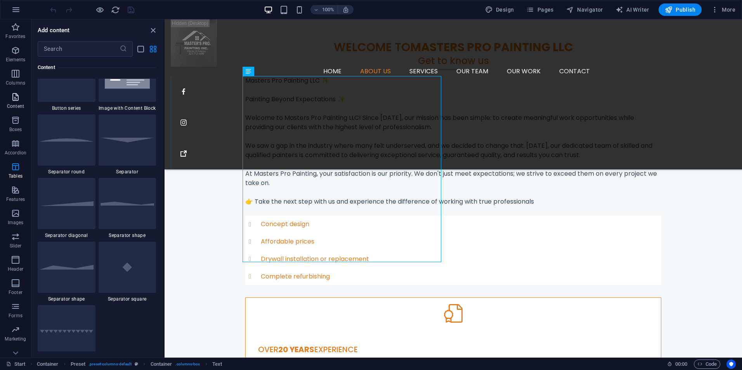
scroll to position [1357, 0]
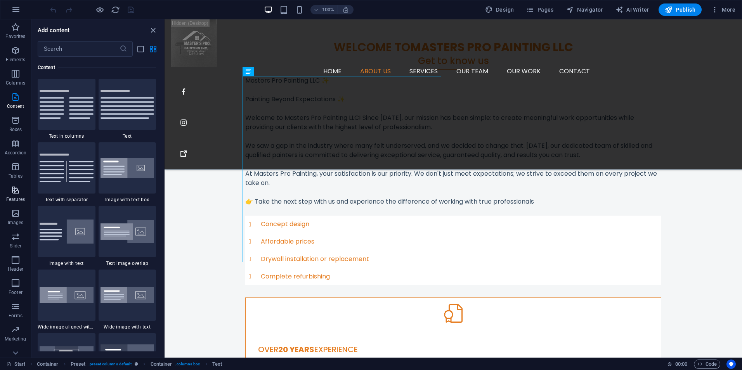
click at [14, 194] on icon "button" at bounding box center [15, 189] width 9 height 9
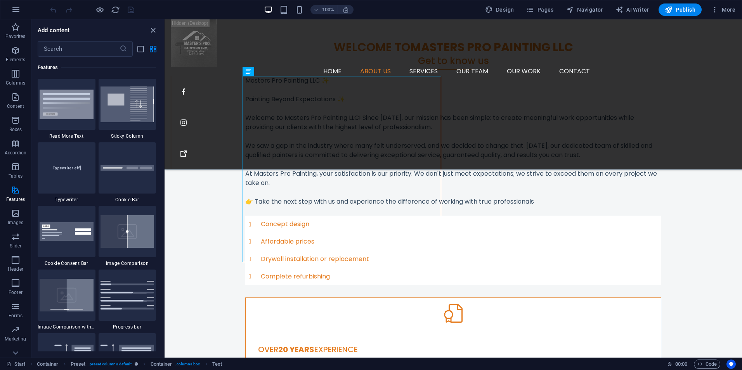
scroll to position [11, 0]
click at [14, 346] on icon "button" at bounding box center [15, 341] width 9 height 9
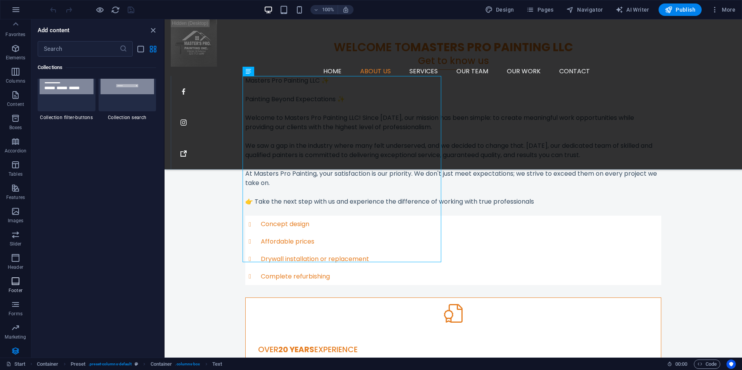
scroll to position [0, 0]
click at [9, 60] on p "Elements" at bounding box center [16, 60] width 20 height 6
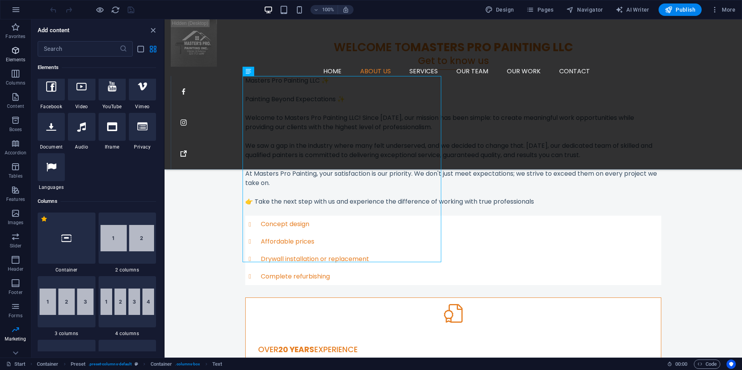
scroll to position [83, 0]
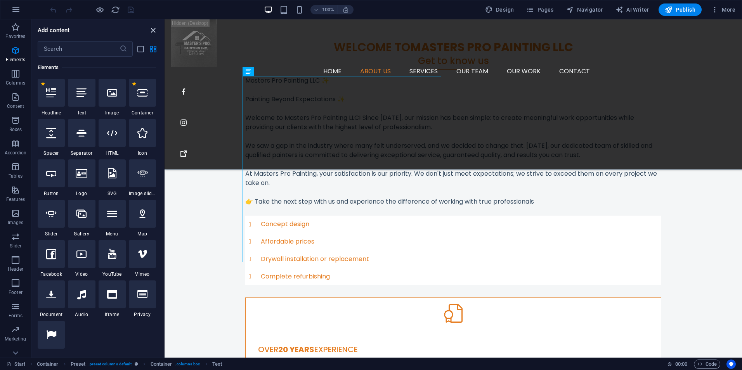
click at [150, 28] on icon "close panel" at bounding box center [153, 30] width 9 height 9
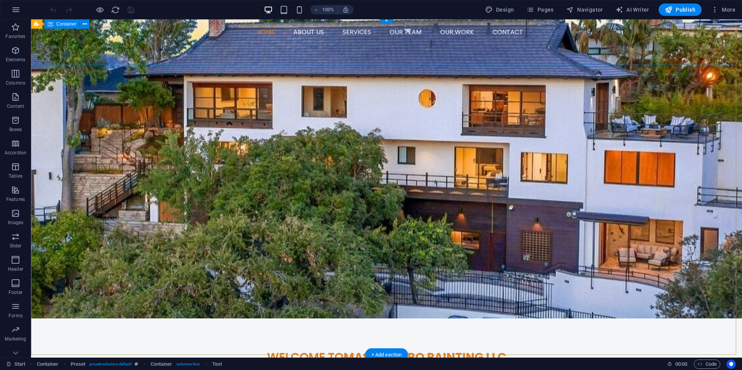
scroll to position [0, 0]
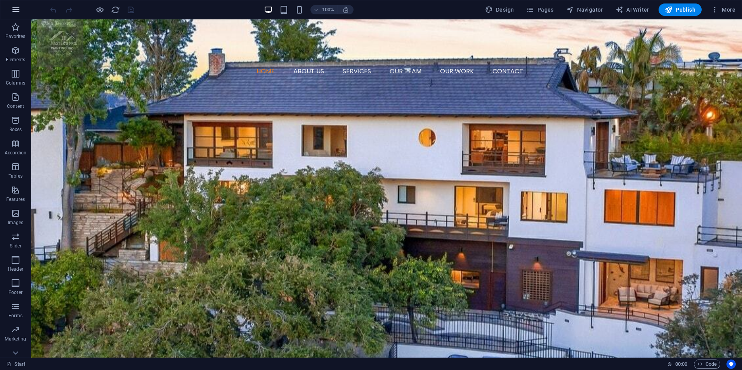
click at [13, 10] on icon "button" at bounding box center [15, 9] width 9 height 9
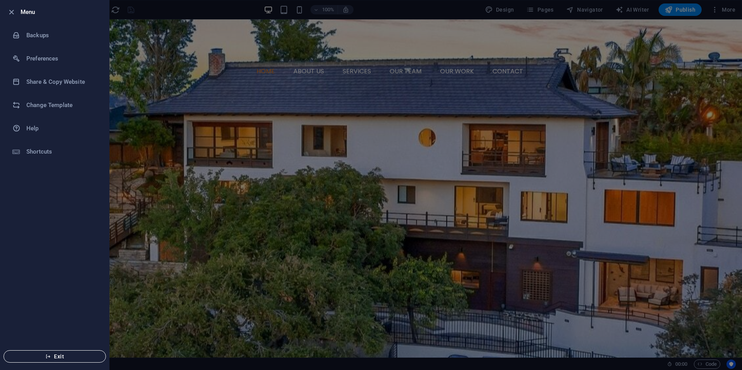
click at [69, 361] on button "Exit" at bounding box center [54, 356] width 102 height 12
